Goal: Information Seeking & Learning: Understand process/instructions

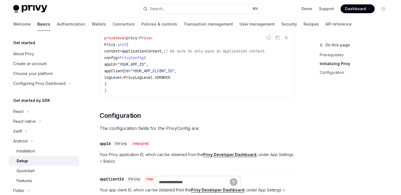
scroll to position [121, 0]
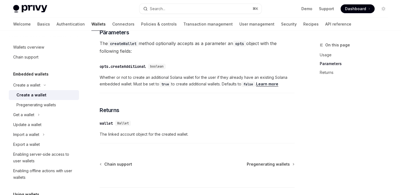
scroll to position [281, 0]
click at [269, 84] on link "Learn more" at bounding box center [267, 83] width 22 height 5
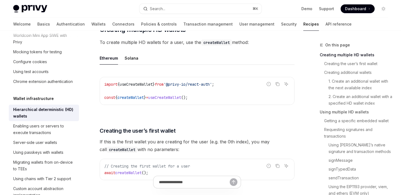
scroll to position [123, 0]
click at [133, 58] on div "Solana" at bounding box center [132, 58] width 14 height 13
type textarea "*"
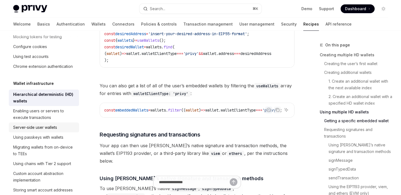
scroll to position [99, 0]
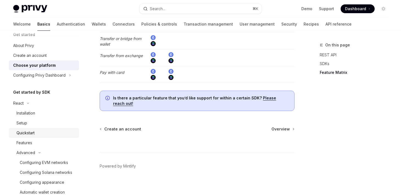
scroll to position [9, 0]
click at [38, 154] on button "Advanced" at bounding box center [44, 152] width 70 height 10
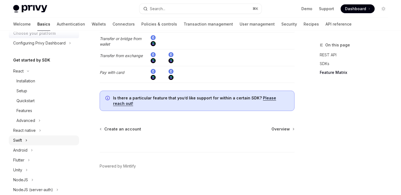
scroll to position [39, 0]
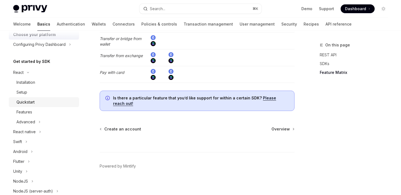
click at [31, 102] on div "Quickstart" at bounding box center [25, 102] width 18 height 7
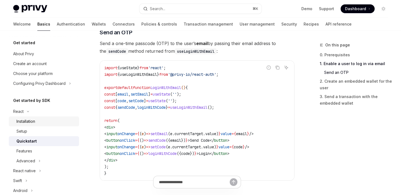
scroll to position [235, 0]
click at [26, 123] on div "Installation" at bounding box center [25, 121] width 19 height 7
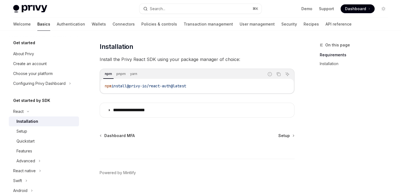
scroll to position [71, 0]
drag, startPoint x: 205, startPoint y: 85, endPoint x: 106, endPoint y: 85, distance: 99.1
click at [106, 85] on code "npm install @privy-io/react-auth@latest" at bounding box center [197, 86] width 185 height 7
copy span "pm install @privy-io/react-auth@latest"
click at [28, 150] on div "Features" at bounding box center [24, 151] width 16 height 7
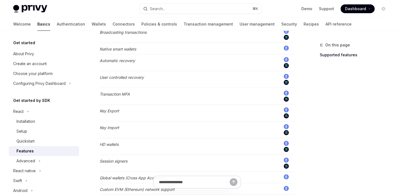
scroll to position [275, 0]
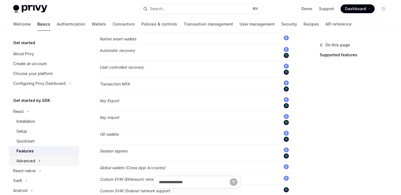
click at [19, 161] on div "Advanced" at bounding box center [25, 161] width 19 height 7
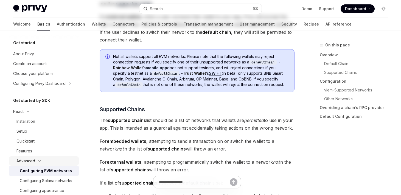
type textarea "*"
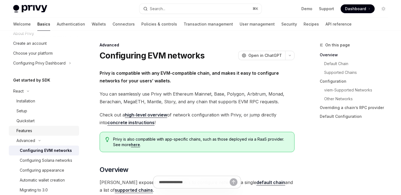
scroll to position [20, 0]
click at [50, 158] on div "Configuring Solana networks" at bounding box center [46, 160] width 52 height 7
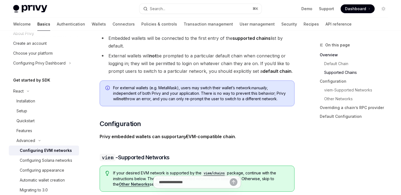
scroll to position [455, 0]
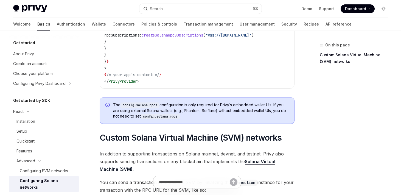
scroll to position [156, 0]
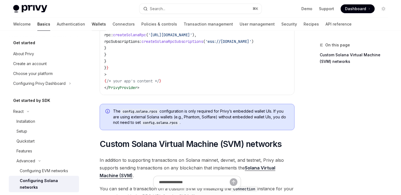
click at [92, 25] on link "Wallets" at bounding box center [99, 24] width 14 height 13
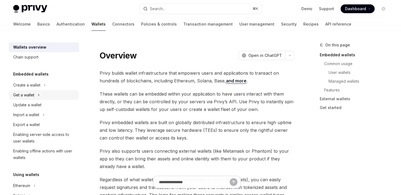
click at [29, 94] on div "Get a wallet" at bounding box center [23, 95] width 21 height 7
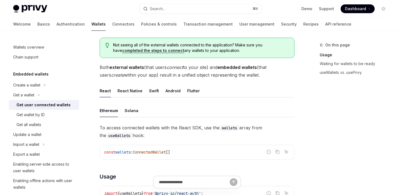
scroll to position [119, 0]
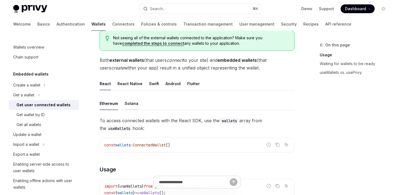
click at [128, 105] on div "Solana" at bounding box center [132, 103] width 14 height 13
type textarea "*"
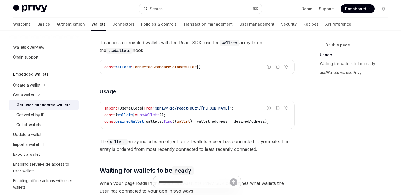
scroll to position [197, 0]
click at [221, 105] on span "'@privy-io/react-auth/[PERSON_NAME]'" at bounding box center [192, 107] width 79 height 5
copy span "solana"
